Goal: Transaction & Acquisition: Purchase product/service

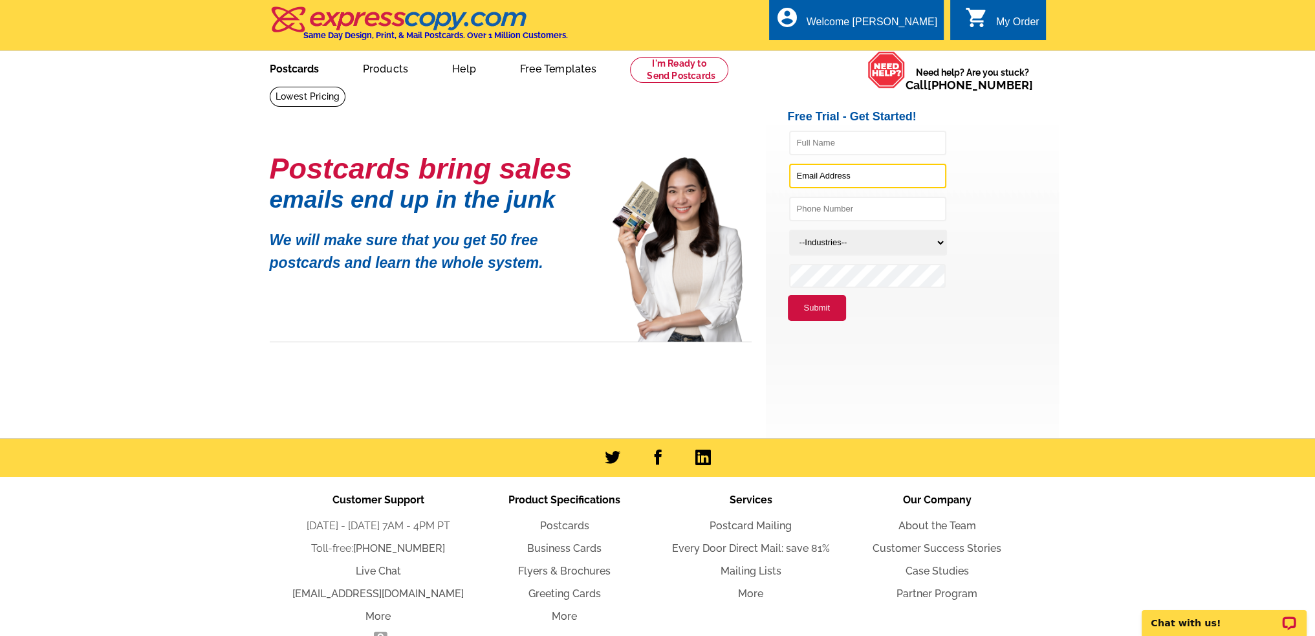
type input "karri@hoien.com"
click at [292, 72] on link "Postcards" at bounding box center [294, 67] width 91 height 30
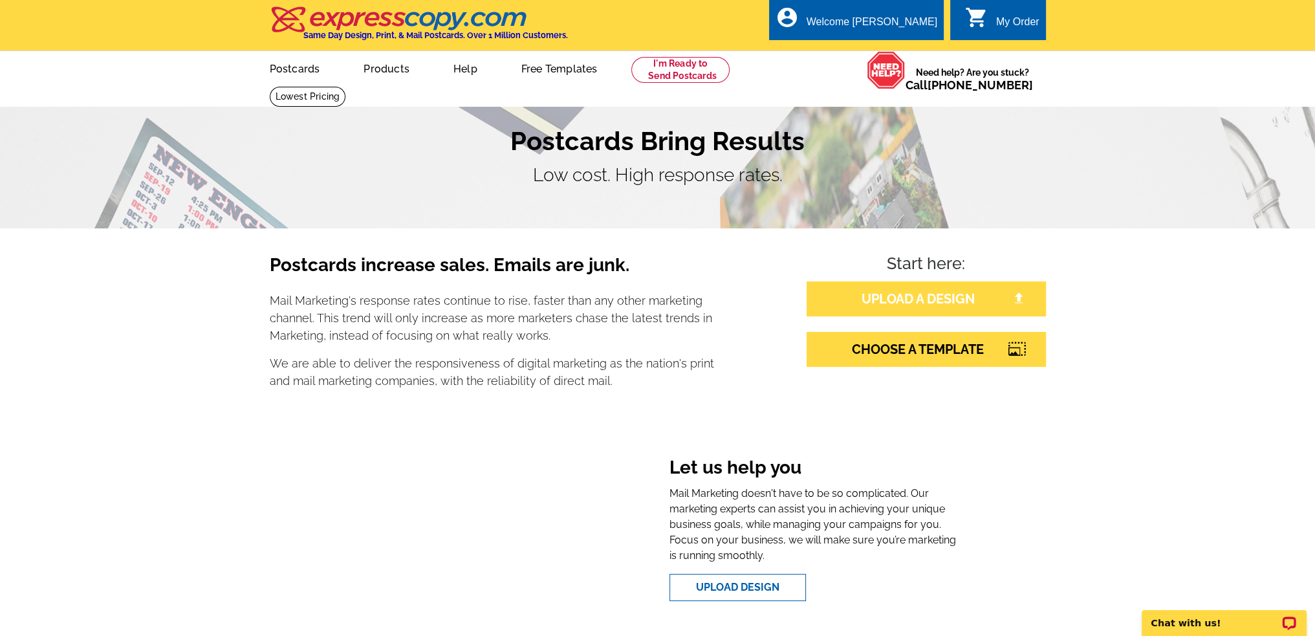
click at [916, 294] on link "UPLOAD A DESIGN" at bounding box center [926, 298] width 239 height 35
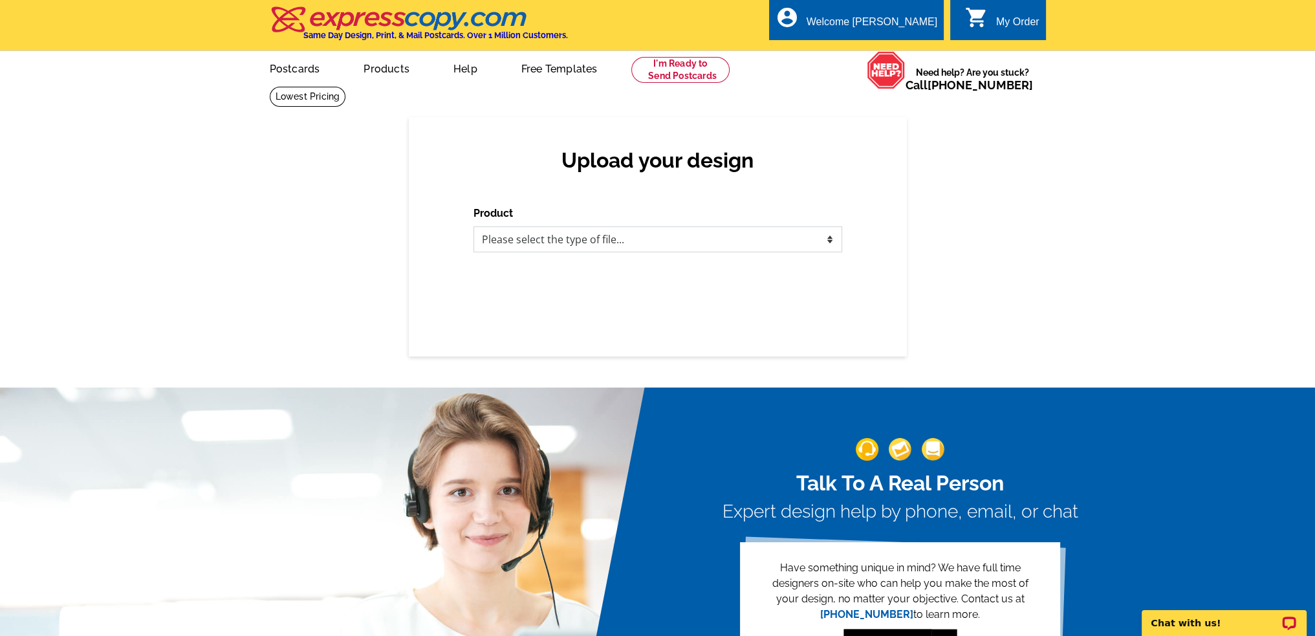
click at [829, 238] on select "Please select the type of file... Postcards Business Cards Letters and flyers G…" at bounding box center [657, 239] width 369 height 26
select select "1"
click at [473, 227] on select "Please select the type of file... Postcards Business Cards Letters and flyers G…" at bounding box center [657, 239] width 369 height 26
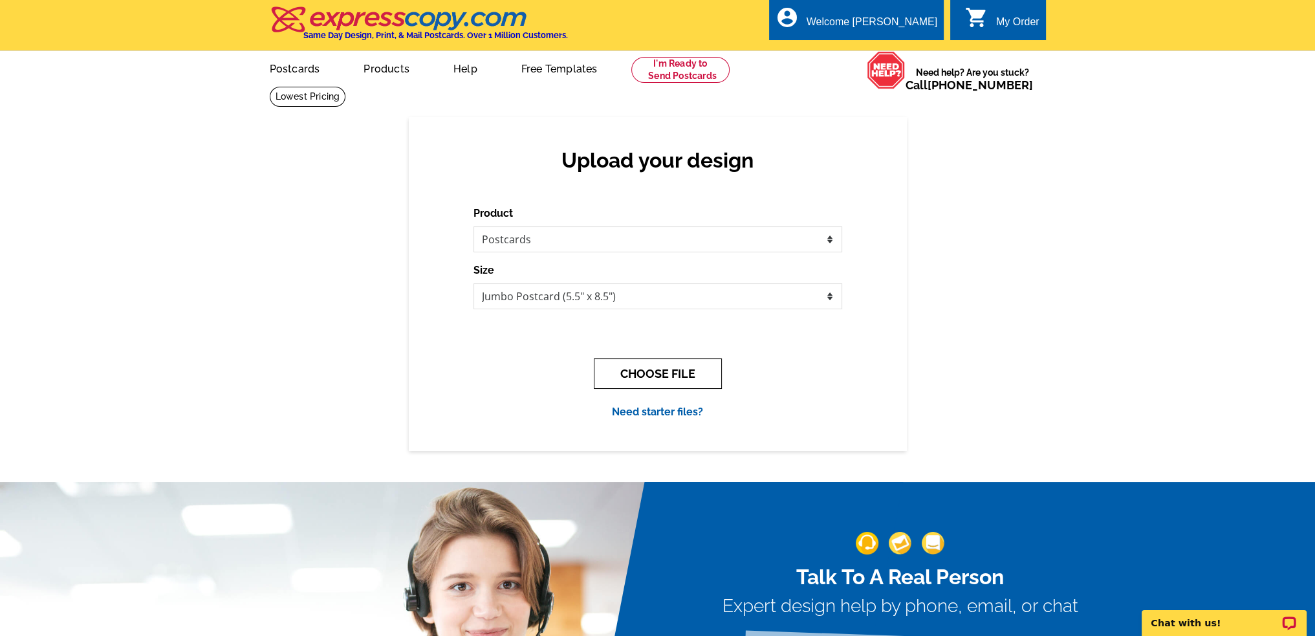
click at [673, 377] on button "CHOOSE FILE" at bounding box center [658, 373] width 128 height 30
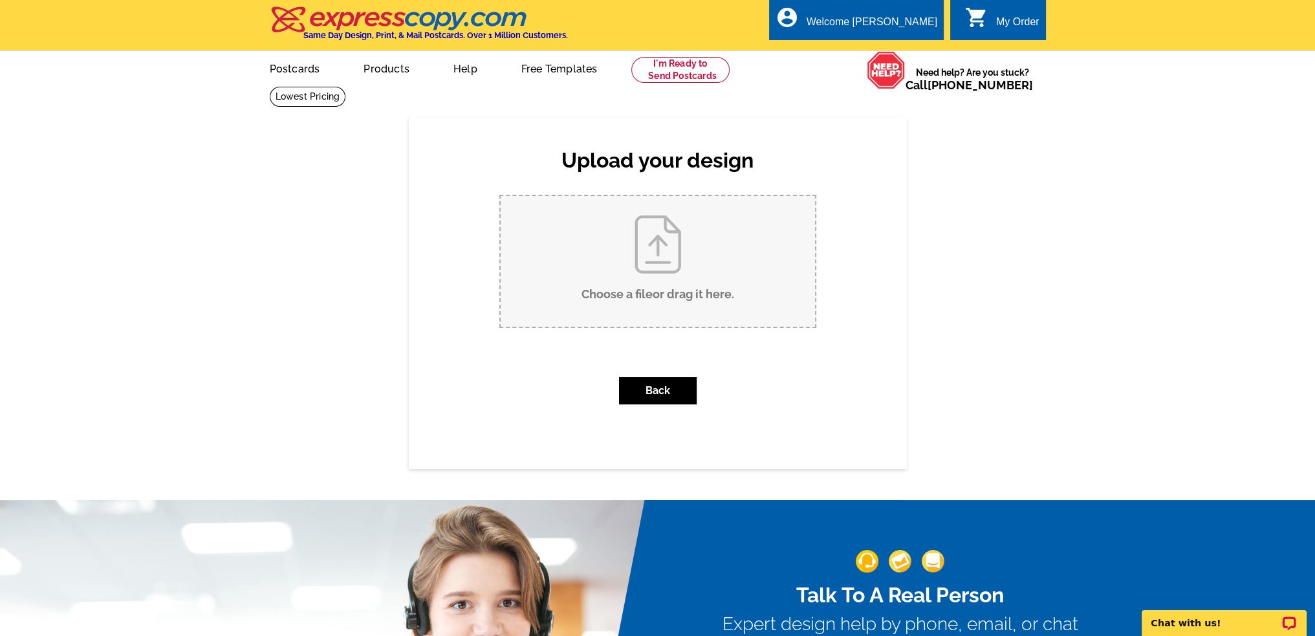
click at [668, 241] on input "Choose a file or drag it here ." at bounding box center [658, 261] width 314 height 131
type input "C:\fakepath\NewlyListed-Postcard wallace listedFront.pdf"
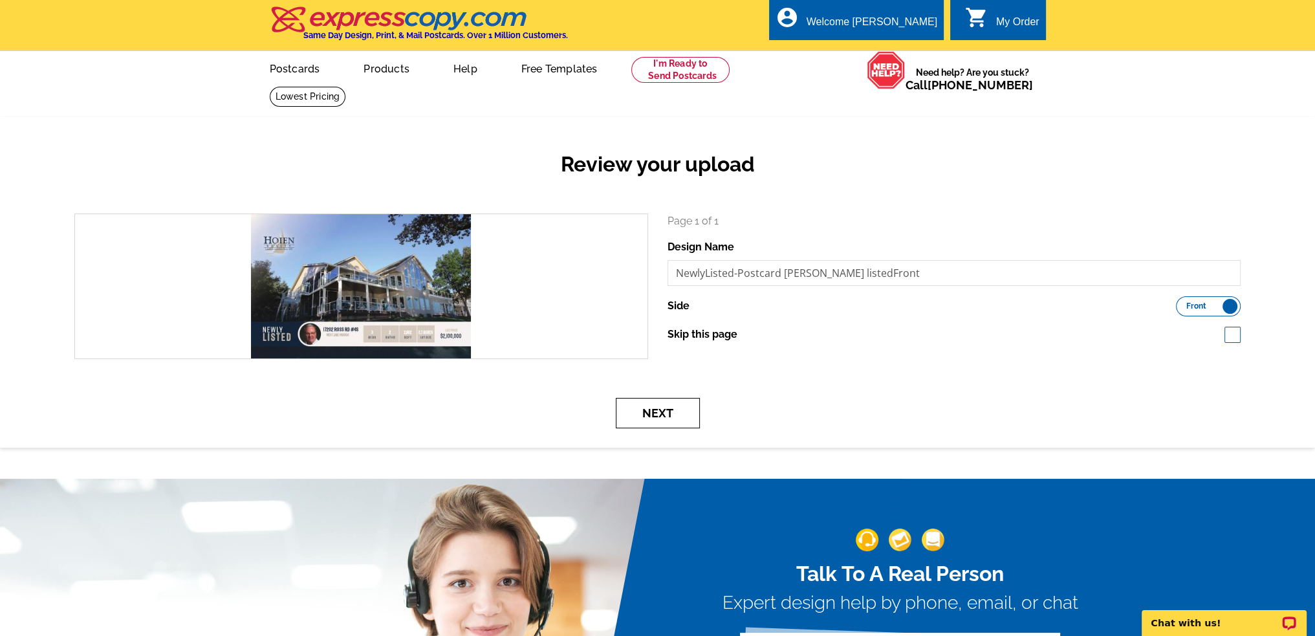
click at [665, 418] on button "Next" at bounding box center [658, 413] width 84 height 30
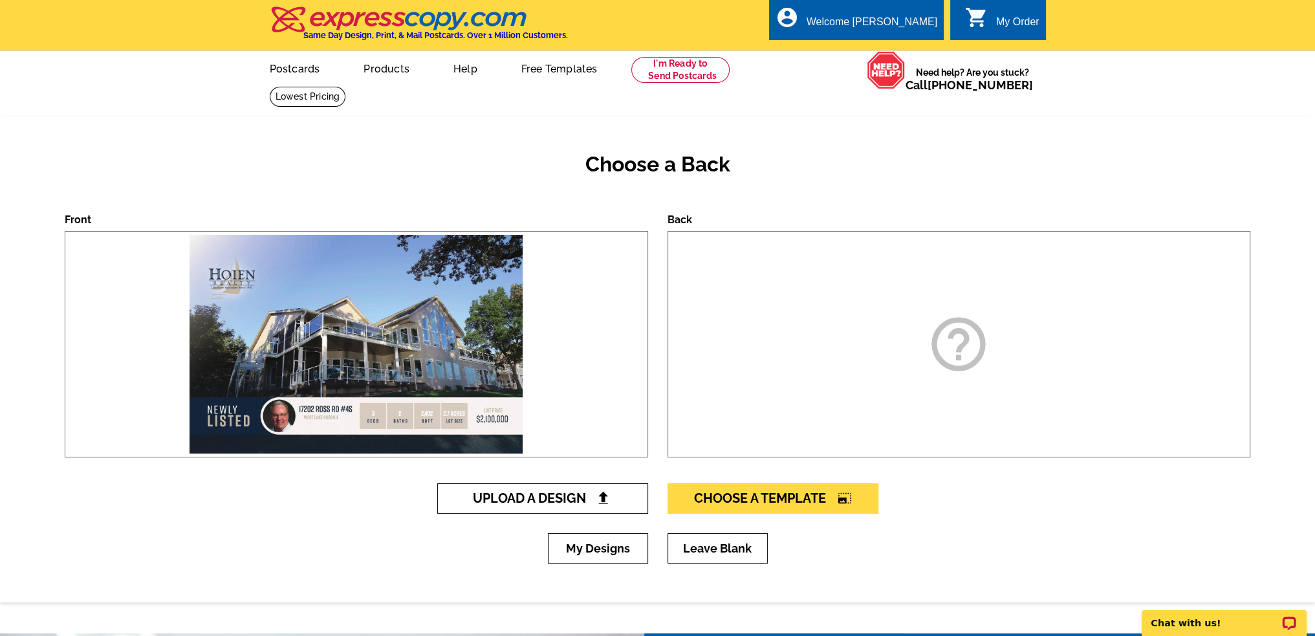
click at [578, 503] on span "Upload A Design" at bounding box center [542, 498] width 139 height 16
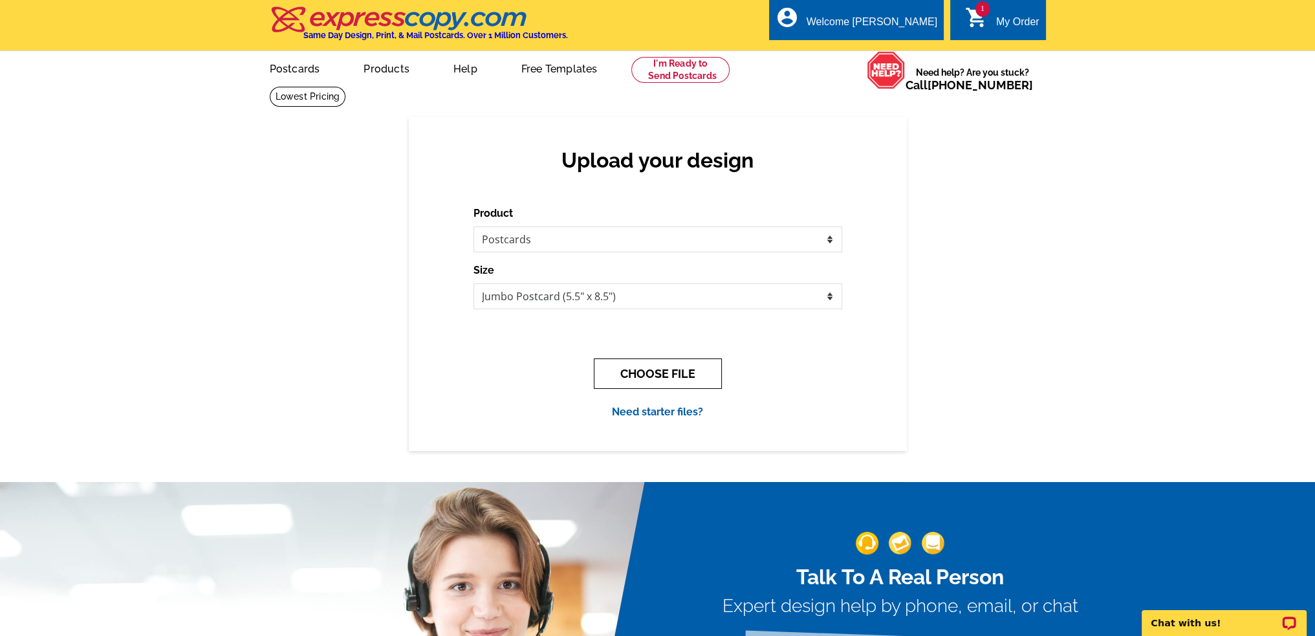
click at [653, 383] on button "CHOOSE FILE" at bounding box center [658, 373] width 128 height 30
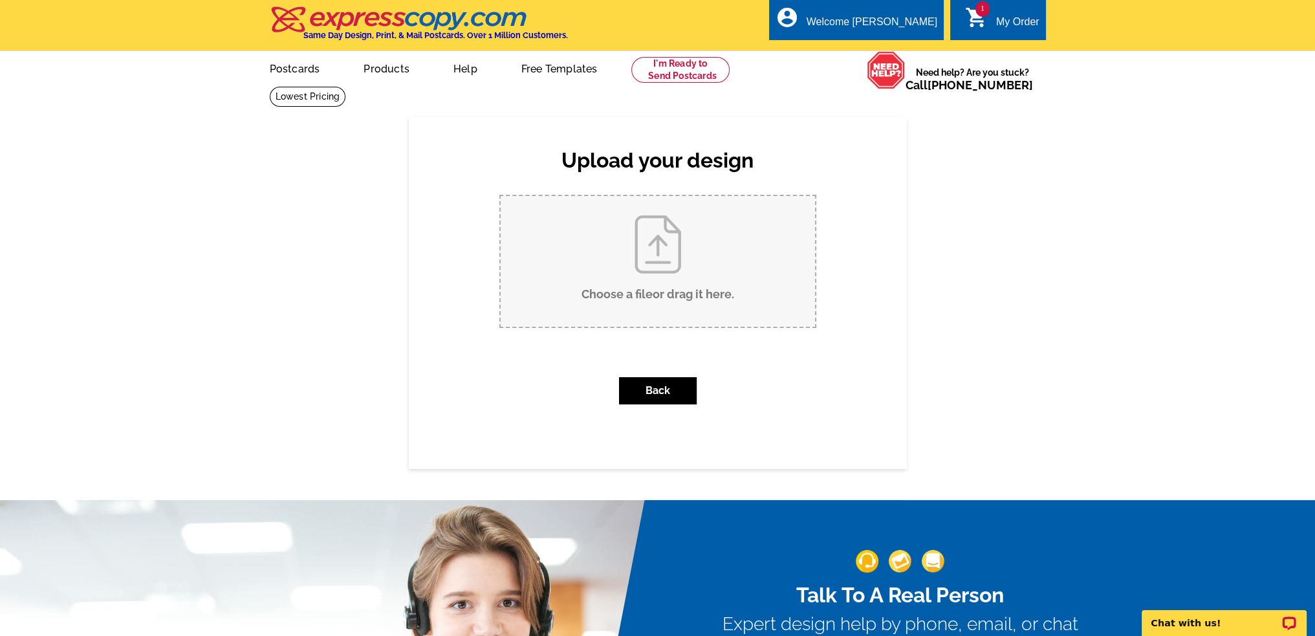
click at [642, 250] on input "Choose a file or drag it here ." at bounding box center [658, 261] width 314 height 131
type input "C:\fakepath\NewlyListed-Postcard wallace listedBack.pdf"
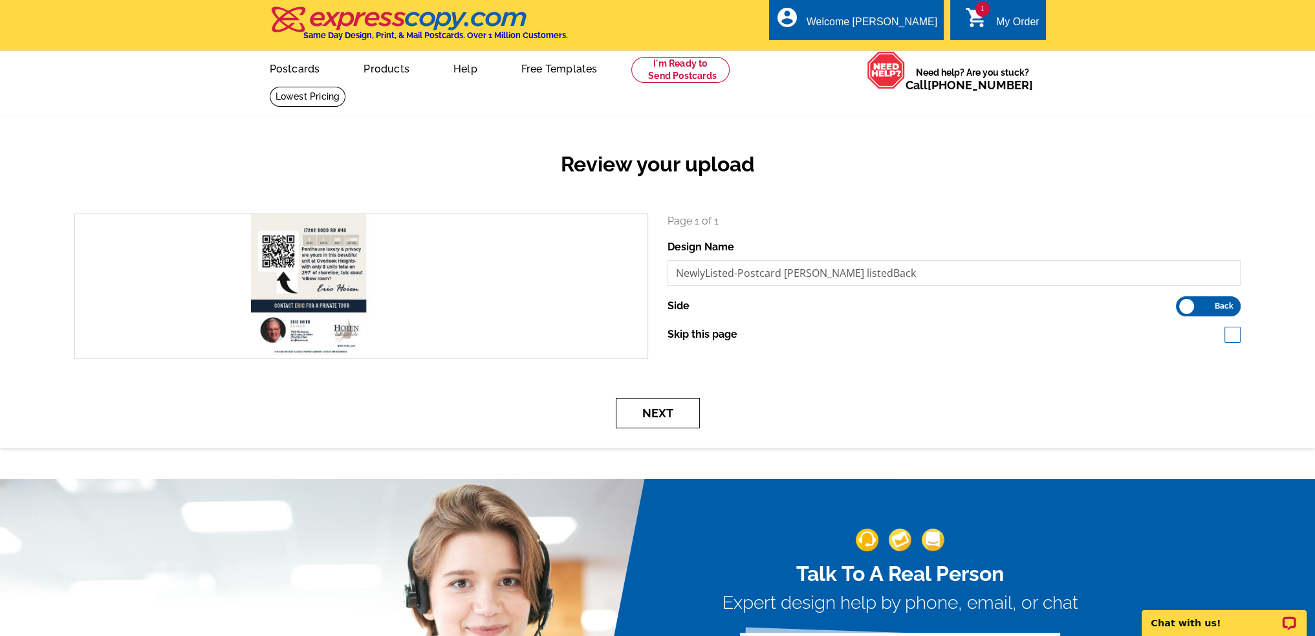
click at [639, 414] on button "Next" at bounding box center [658, 413] width 84 height 30
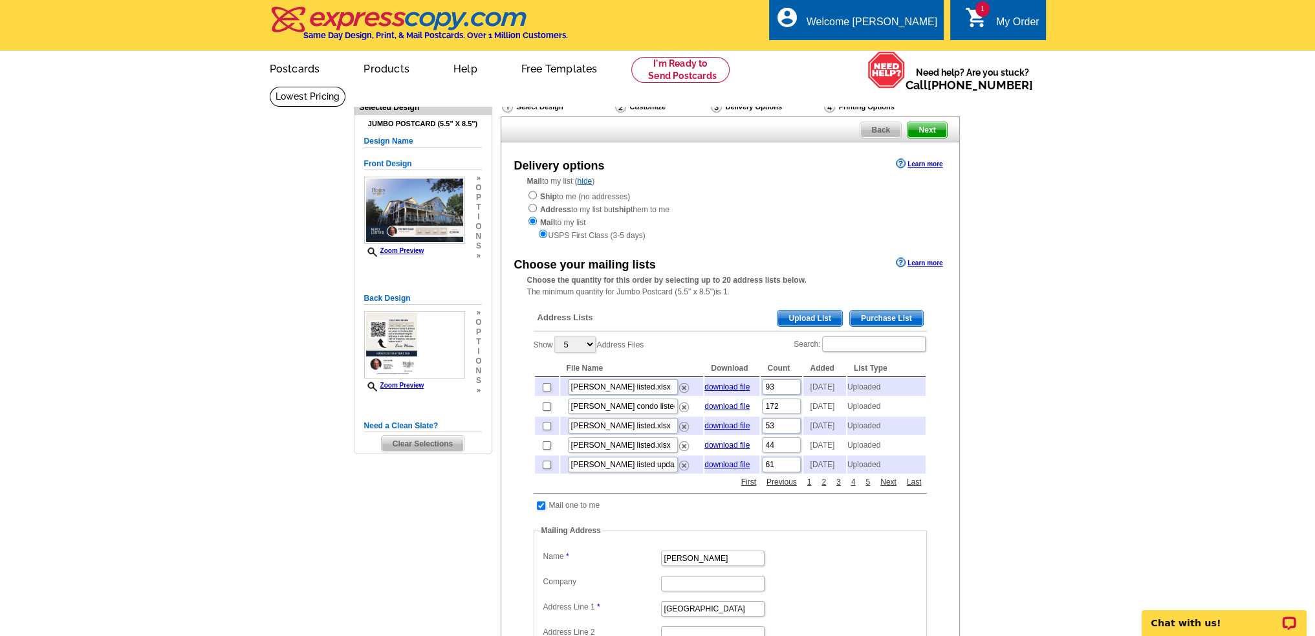
click at [805, 318] on span "Upload List" at bounding box center [809, 318] width 64 height 16
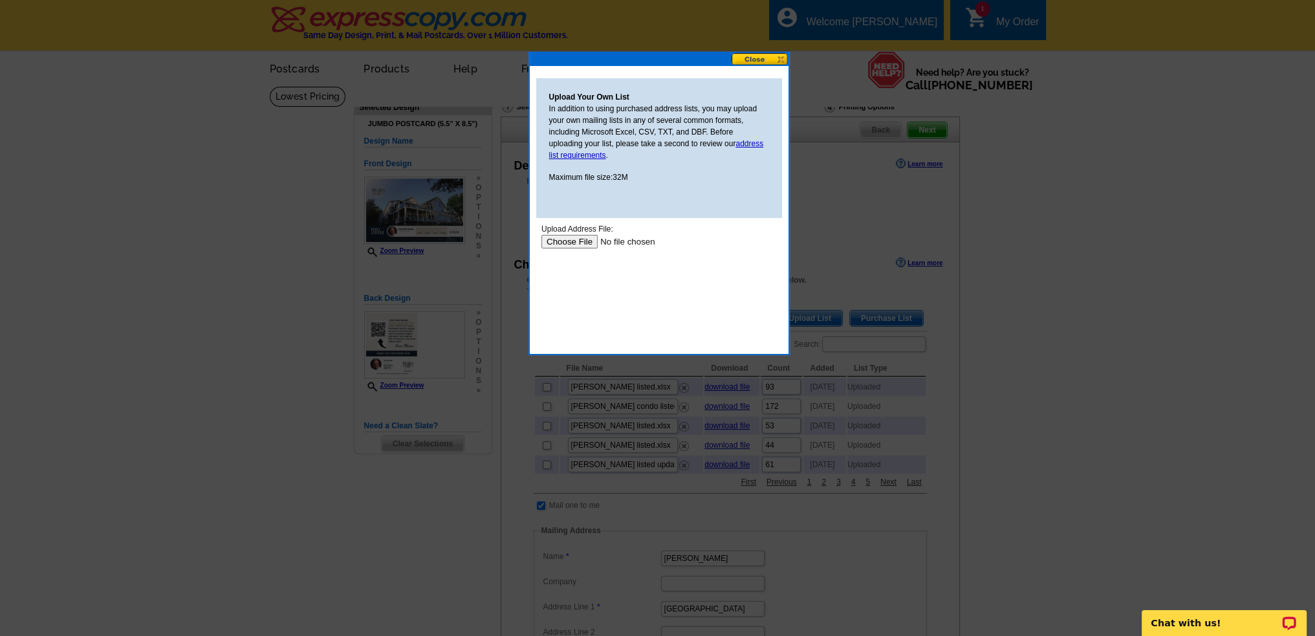
click at [576, 241] on input "file" at bounding box center [623, 242] width 164 height 14
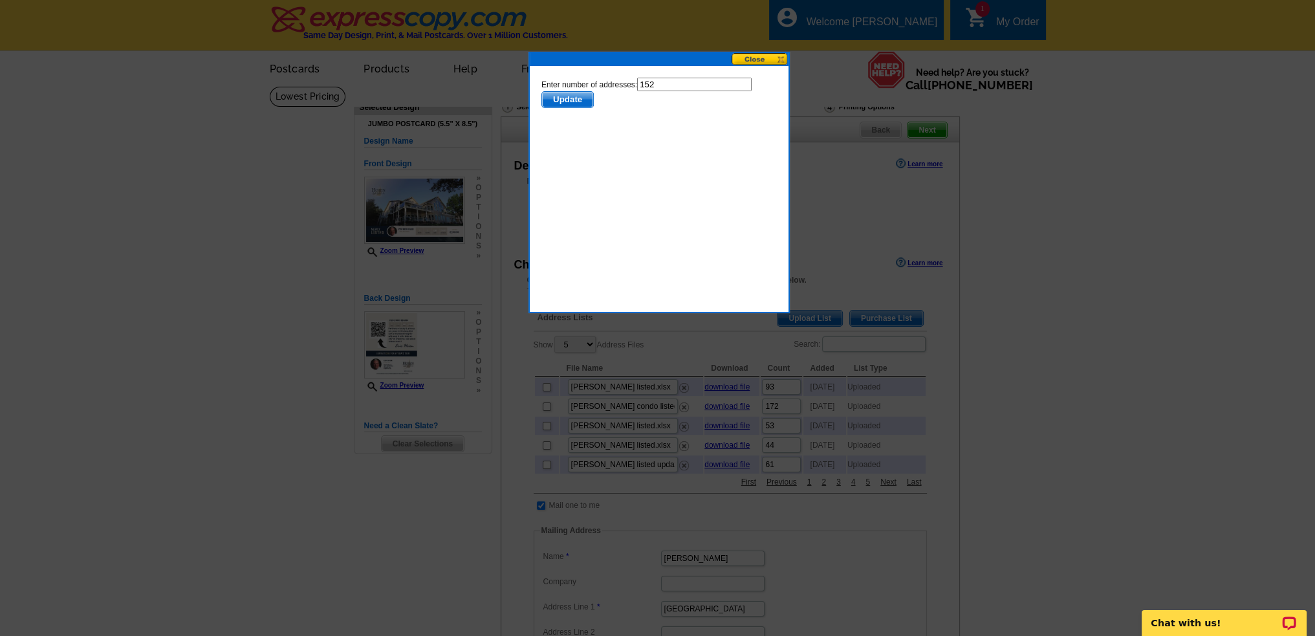
click at [569, 98] on span "Update" at bounding box center [566, 100] width 51 height 16
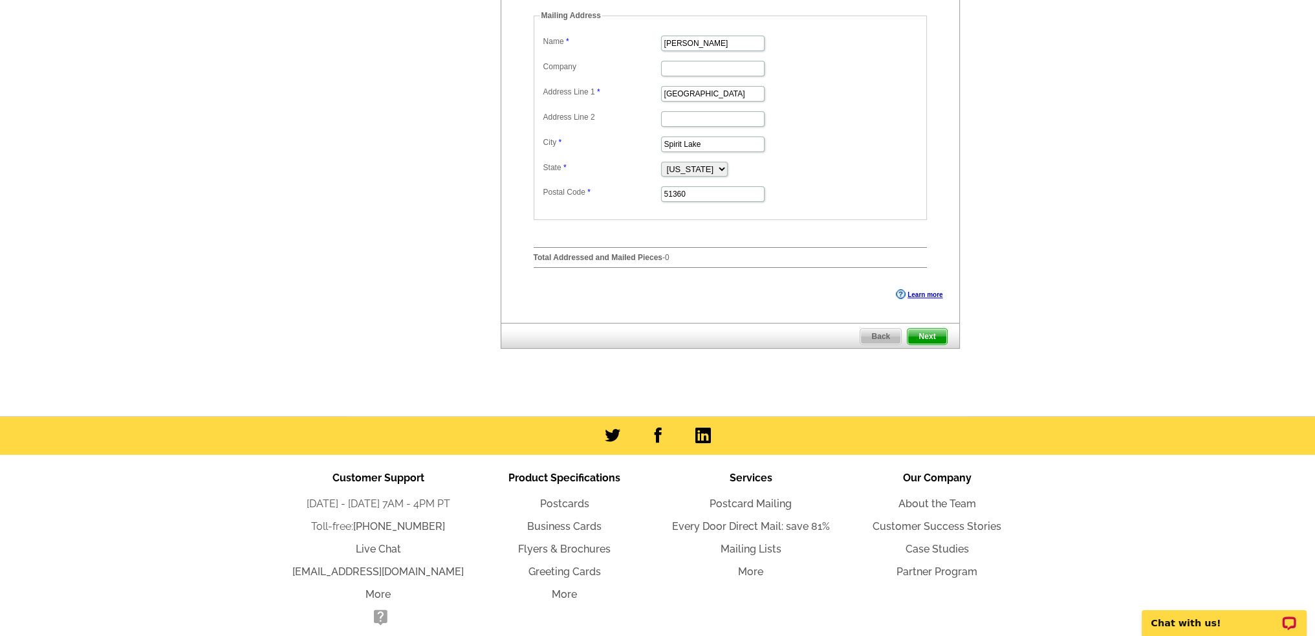
scroll to position [517, 0]
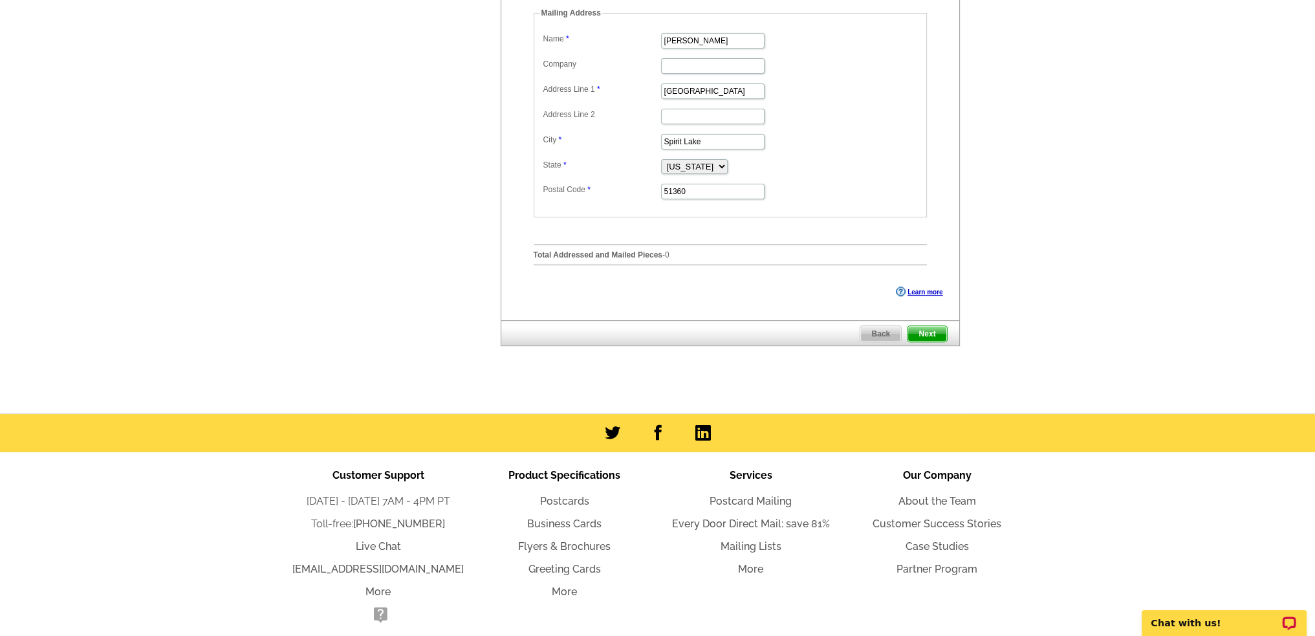
click at [926, 342] on span "Next" at bounding box center [927, 334] width 39 height 16
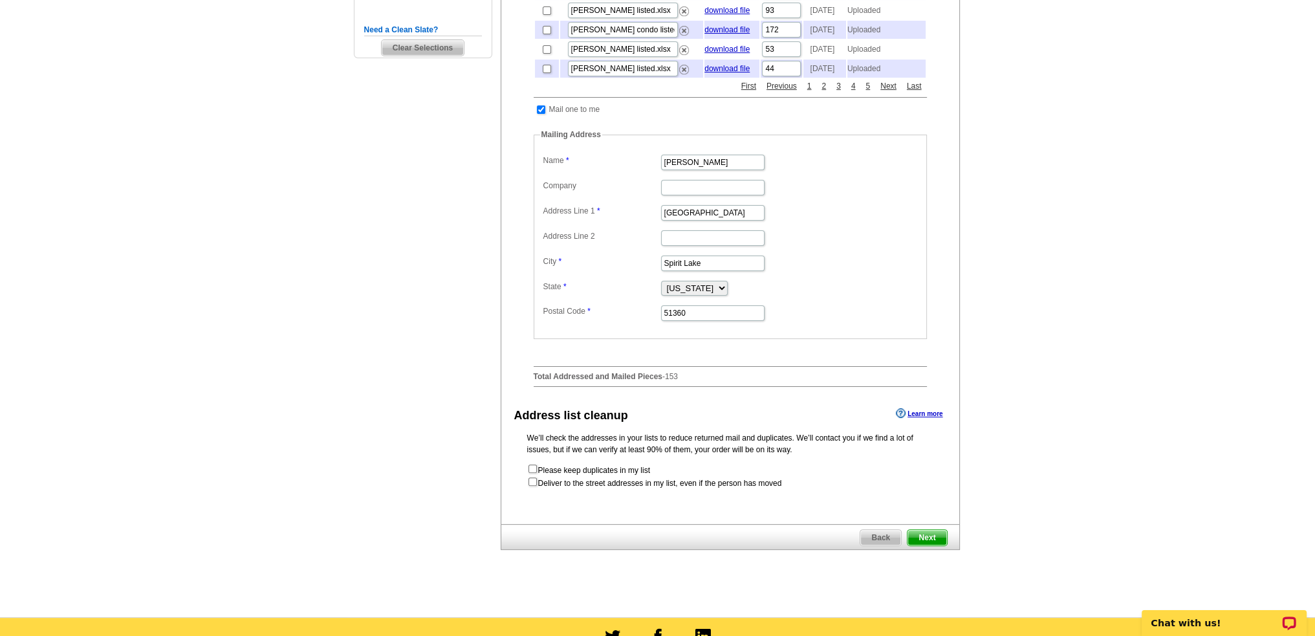
click at [923, 545] on span "Next" at bounding box center [927, 538] width 39 height 16
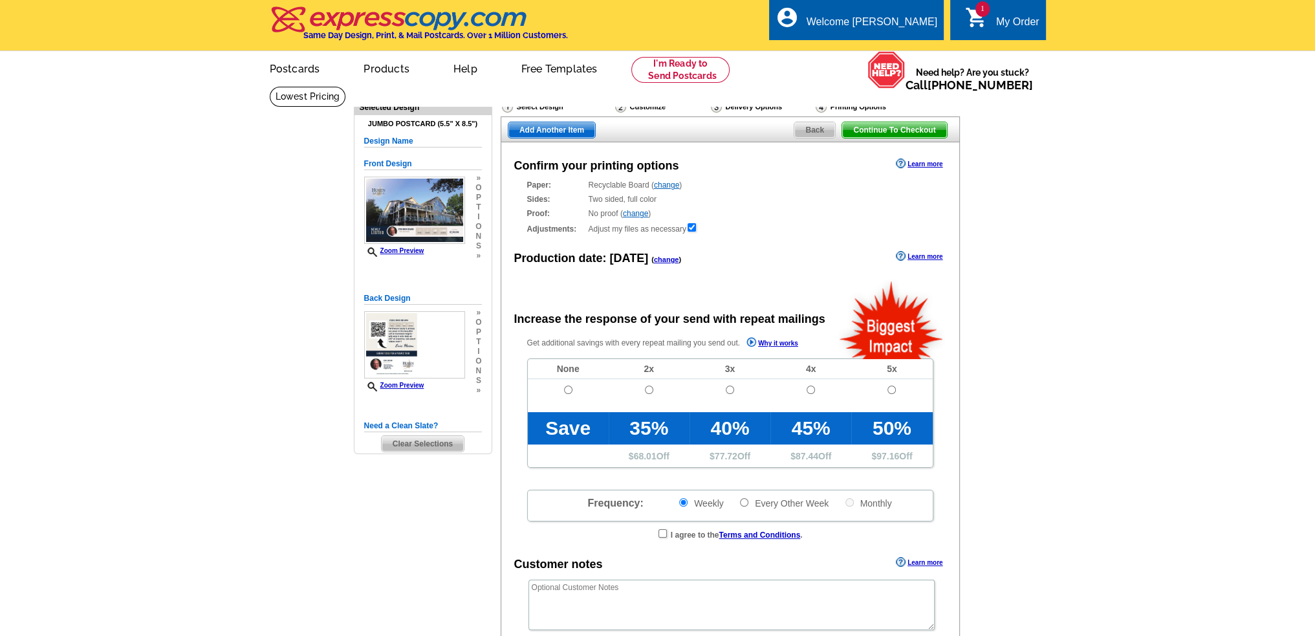
radio input "false"
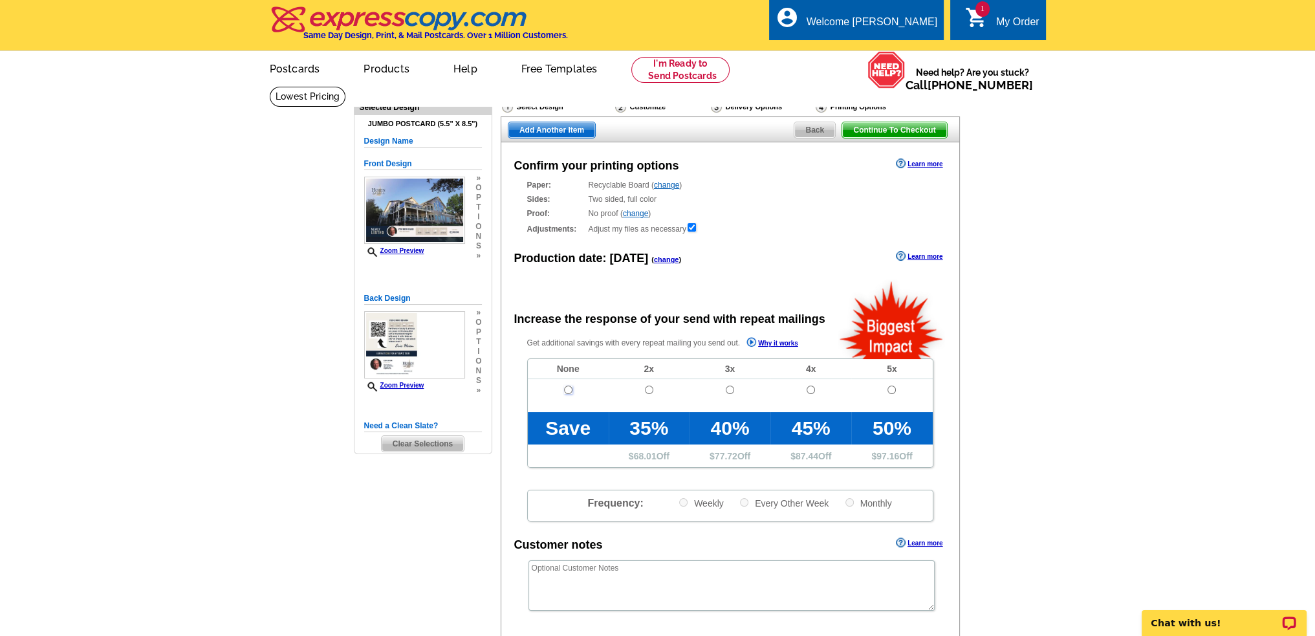
click at [566, 393] on input "radio" at bounding box center [568, 390] width 8 height 8
radio input "true"
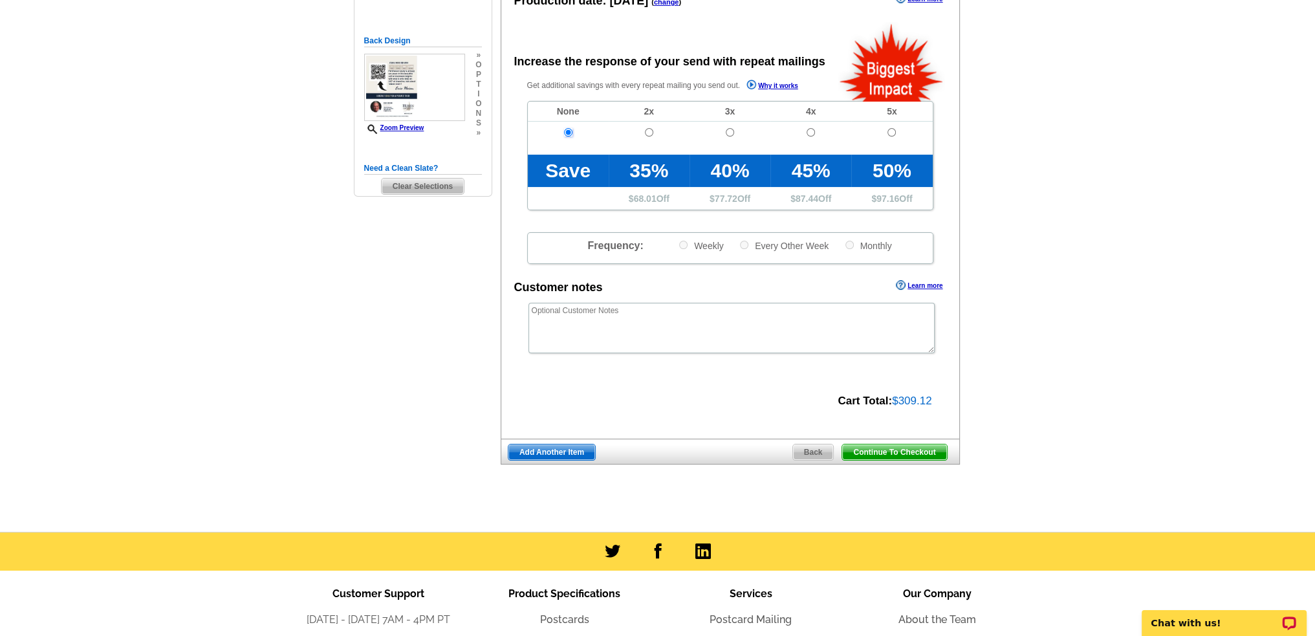
scroll to position [259, 0]
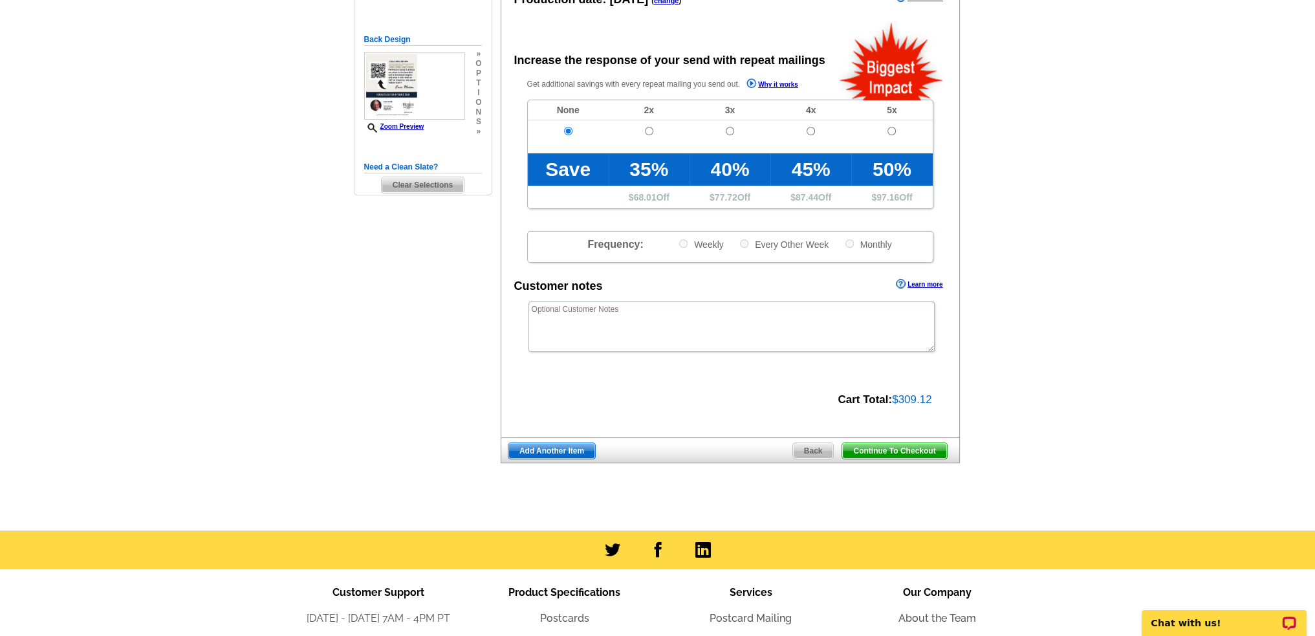
click at [903, 451] on span "Continue To Checkout" at bounding box center [894, 451] width 104 height 16
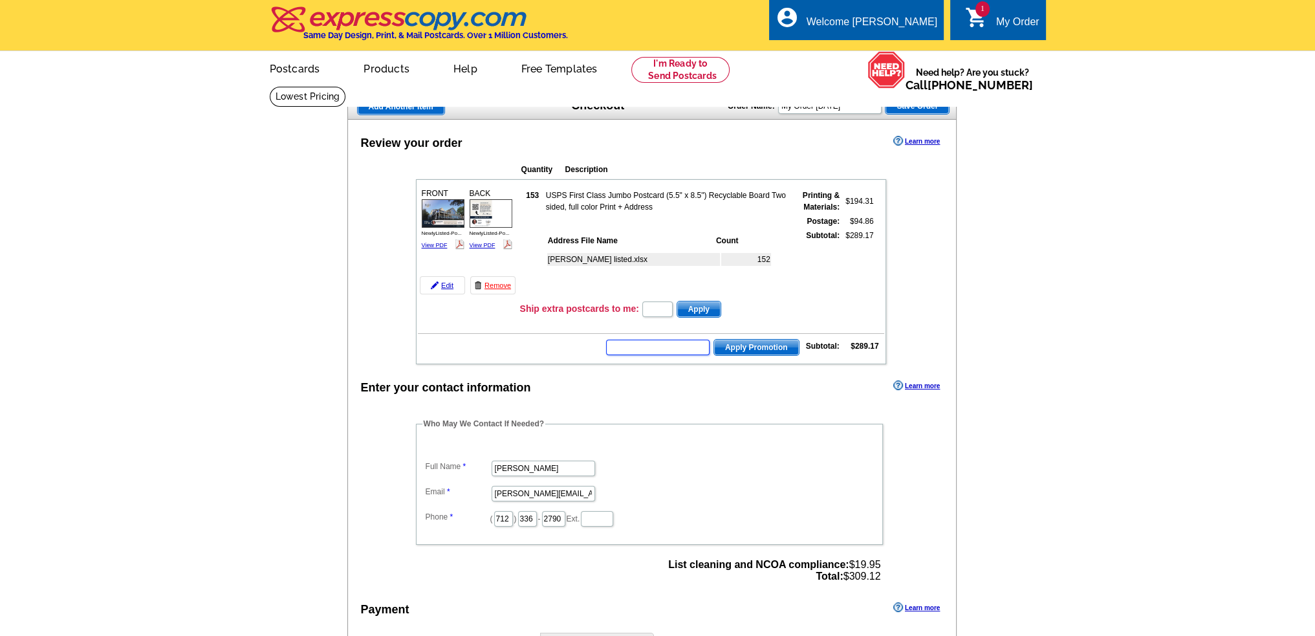
click at [660, 343] on input "text" at bounding box center [657, 348] width 103 height 16
type input "GROW1025"
click at [737, 340] on span "Apply Promotion" at bounding box center [756, 348] width 85 height 16
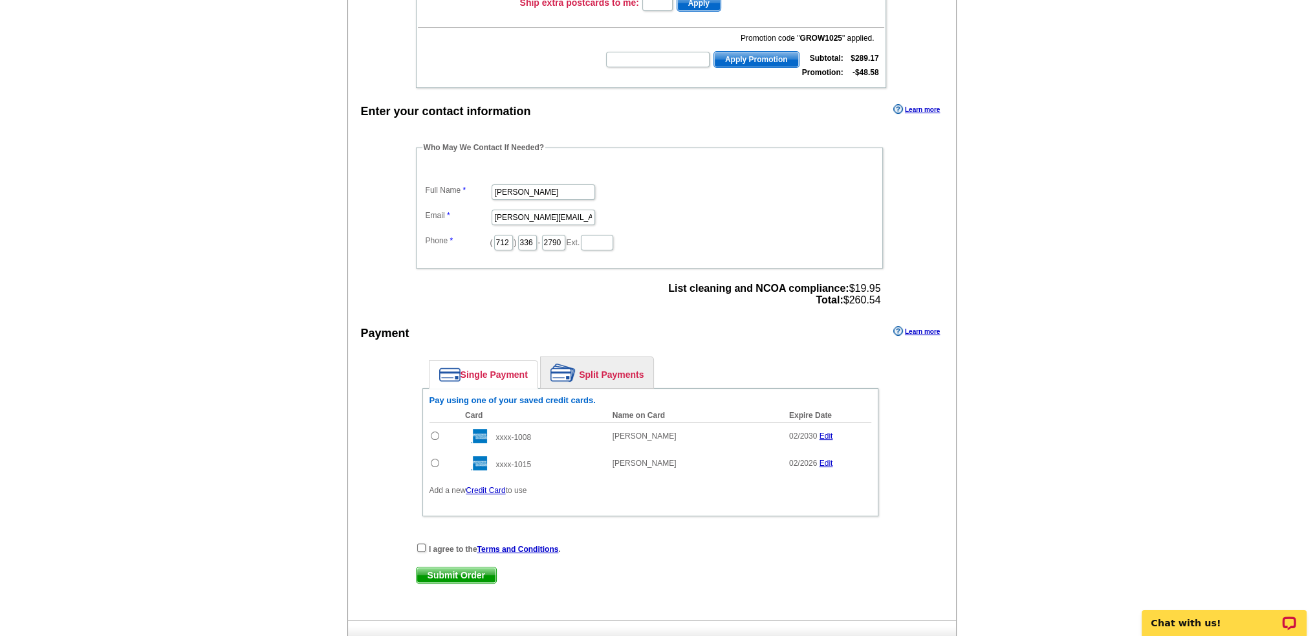
scroll to position [323, 0]
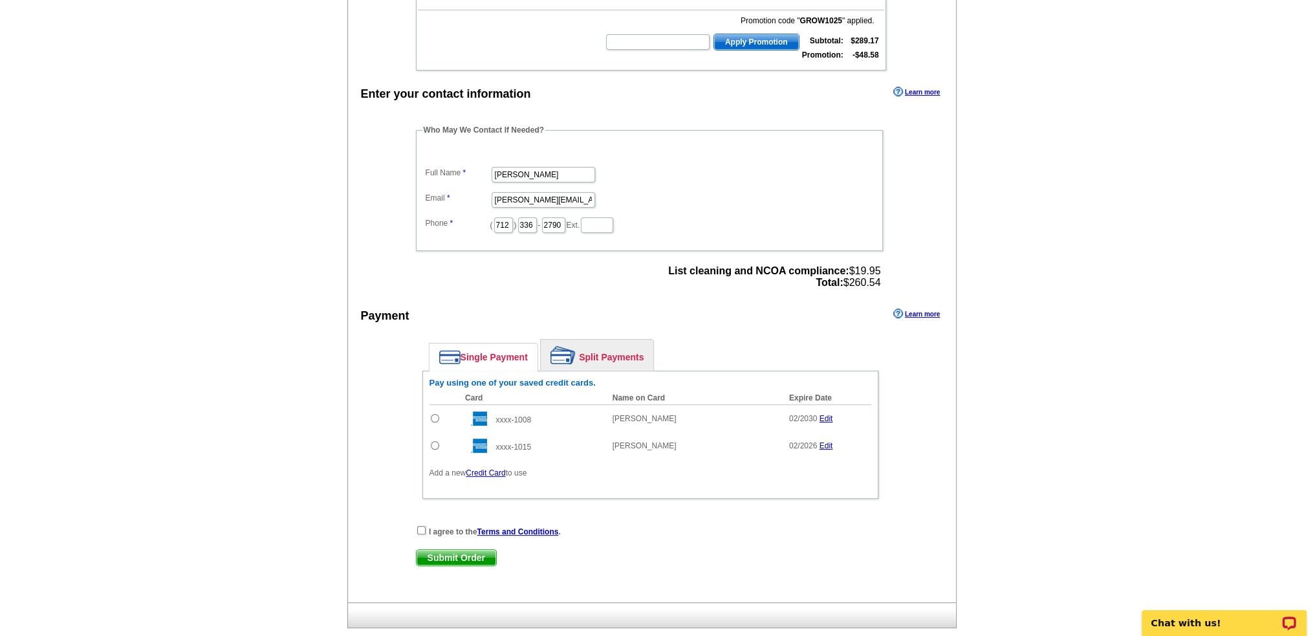
click at [433, 414] on input "radio" at bounding box center [435, 418] width 8 height 8
radio input "true"
click at [419, 526] on input "checkbox" at bounding box center [421, 530] width 8 height 8
checkbox input "true"
click at [472, 550] on span "Submit Order" at bounding box center [457, 558] width 80 height 16
